Goal: Information Seeking & Learning: Learn about a topic

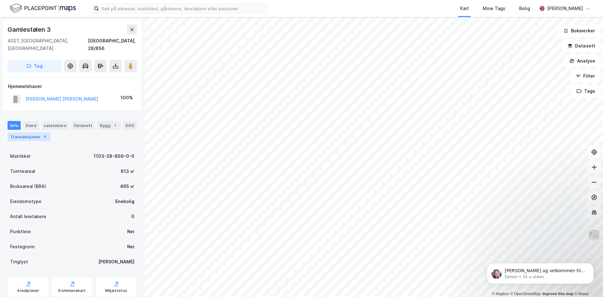
click at [32, 132] on div "Transaksjoner 4" at bounding box center [29, 136] width 43 height 9
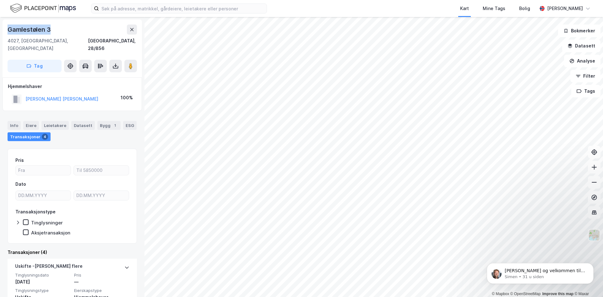
drag, startPoint x: 35, startPoint y: 27, endPoint x: 10, endPoint y: 28, distance: 24.8
click at [10, 28] on div "Gamlestølen 3" at bounding box center [72, 30] width 129 height 10
